Goal: Task Accomplishment & Management: Manage account settings

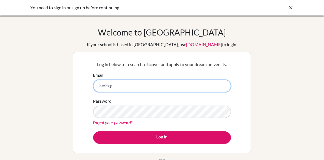
scroll to position [78, 0]
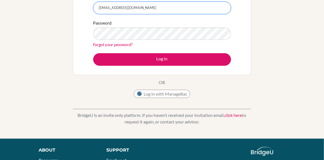
type input "[EMAIL_ADDRESS][DOMAIN_NAME]"
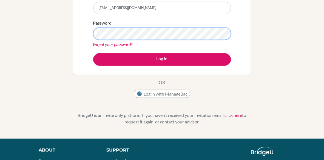
click at [93, 53] on button "Log in" at bounding box center [162, 59] width 138 height 13
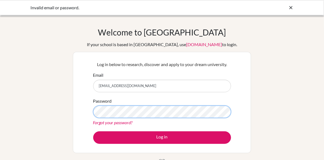
click at [93, 132] on button "Log in" at bounding box center [162, 138] width 138 height 13
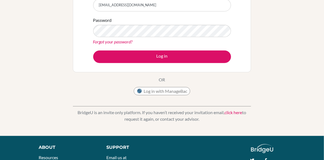
scroll to position [81, 0]
click at [160, 88] on button "Log in with ManageBac" at bounding box center [162, 91] width 56 height 8
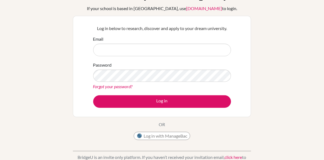
scroll to position [37, 0]
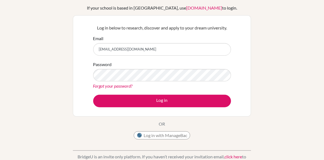
type input "[EMAIL_ADDRESS][DOMAIN_NAME]"
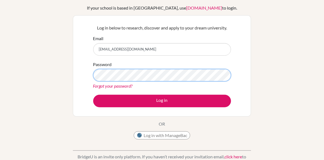
click at [93, 95] on button "Log in" at bounding box center [162, 101] width 138 height 13
